Goal: Information Seeking & Learning: Understand process/instructions

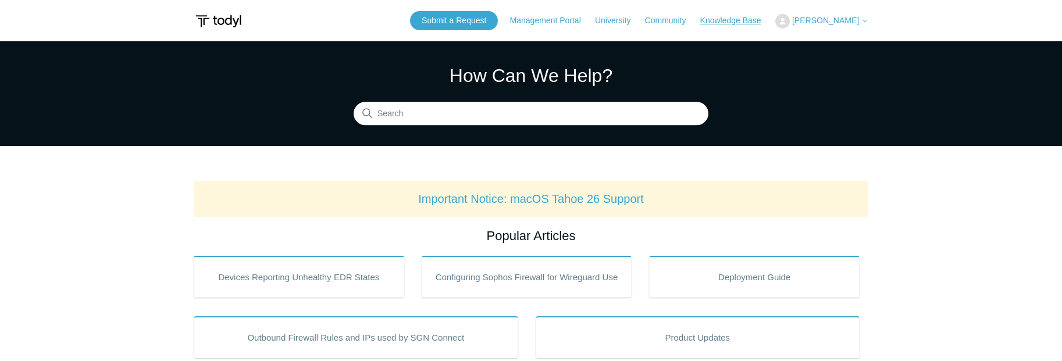
click at [732, 24] on link "Knowledge Base" at bounding box center [736, 21] width 73 height 12
click at [564, 112] on input "Search" at bounding box center [531, 113] width 355 height 23
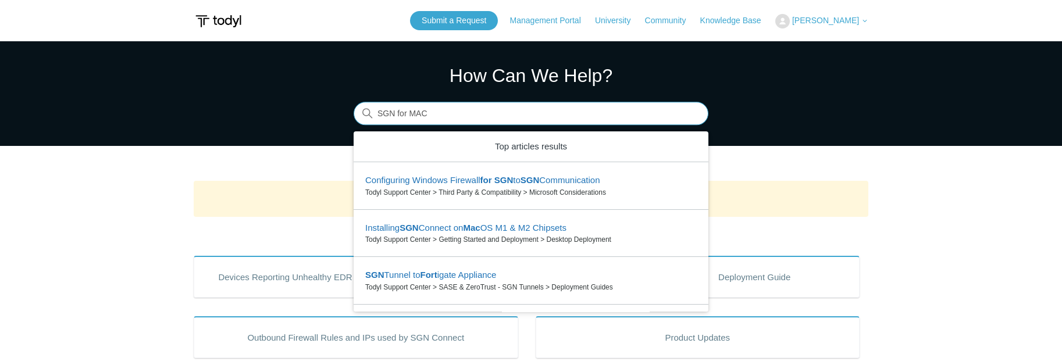
type input "SGN for MAC"
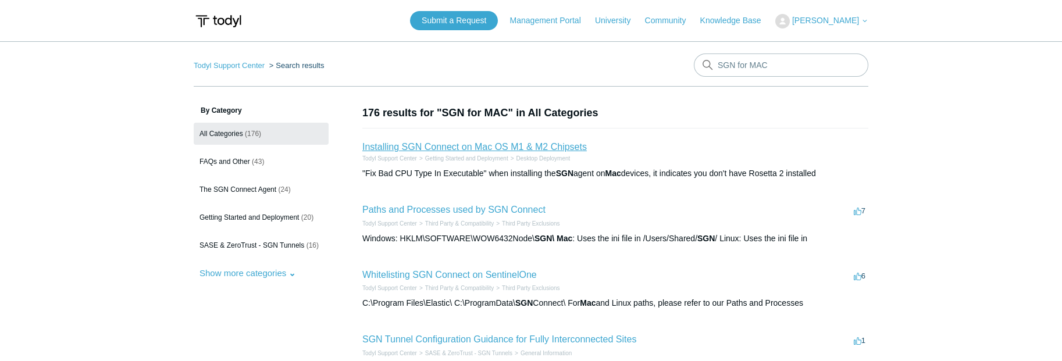
click at [534, 145] on link "Installing SGN Connect on Mac OS M1 & M2 Chipsets" at bounding box center [474, 147] width 225 height 10
